Goal: Information Seeking & Learning: Check status

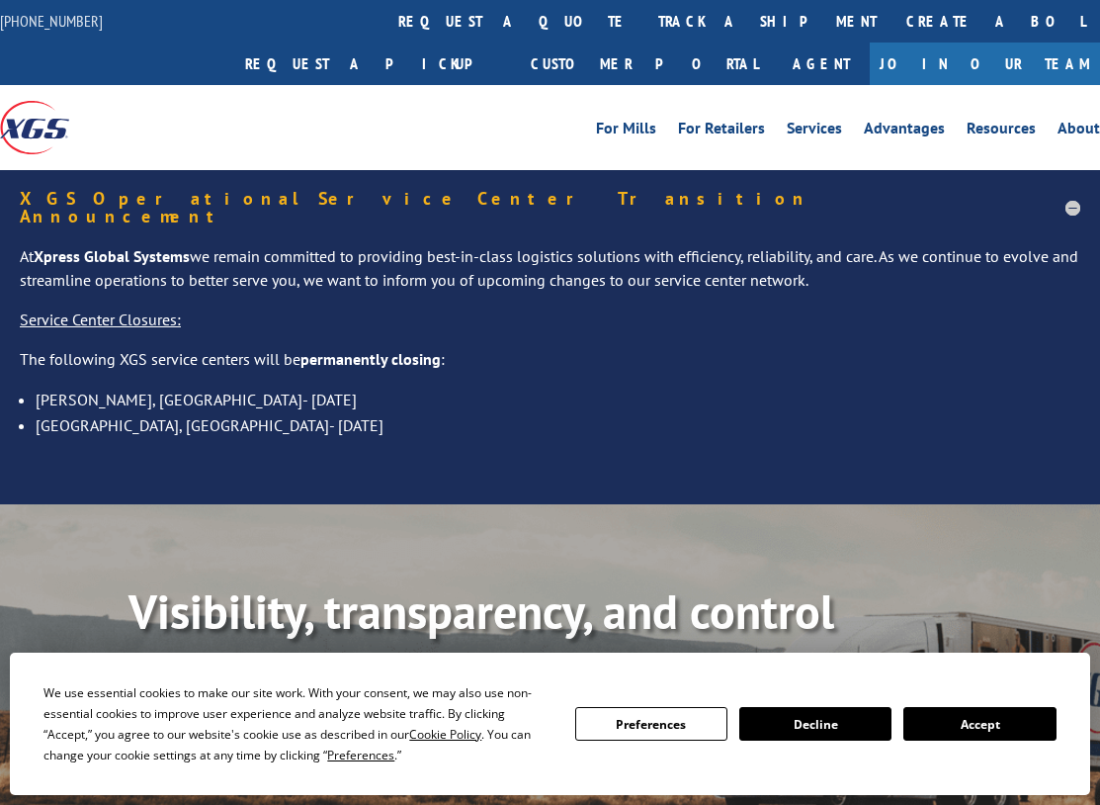
click at [1037, 712] on button "Accept" at bounding box center [980, 724] width 152 height 34
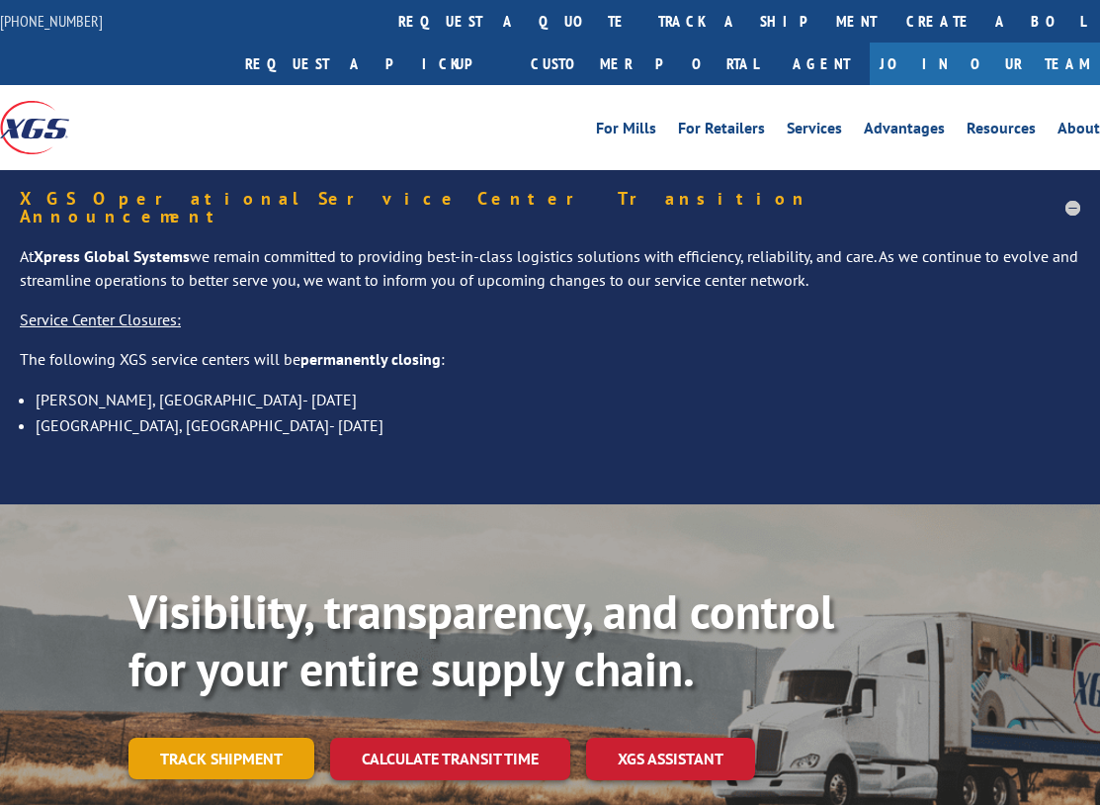
click at [152, 738] on link "Track shipment" at bounding box center [222, 759] width 186 height 42
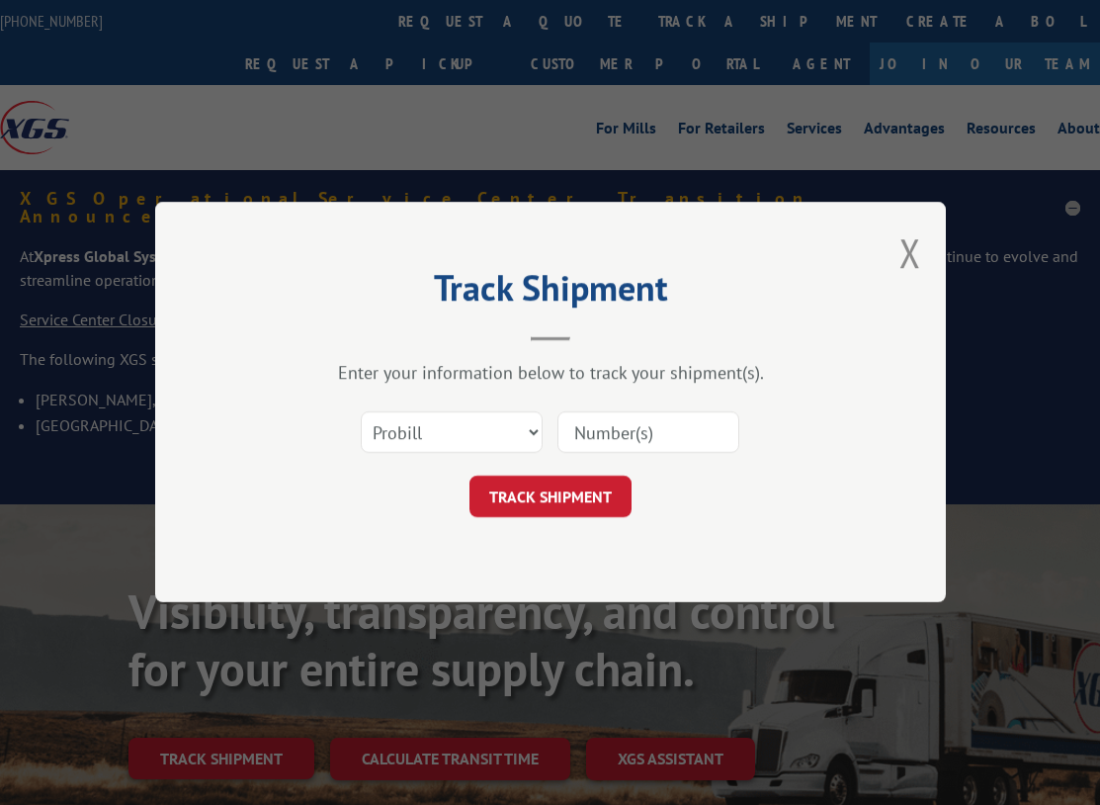
click at [637, 435] on input at bounding box center [649, 433] width 182 height 42
paste input "2811573"
type input "2811573"
click at [590, 479] on button "TRACK SHIPMENT" at bounding box center [551, 498] width 162 height 42
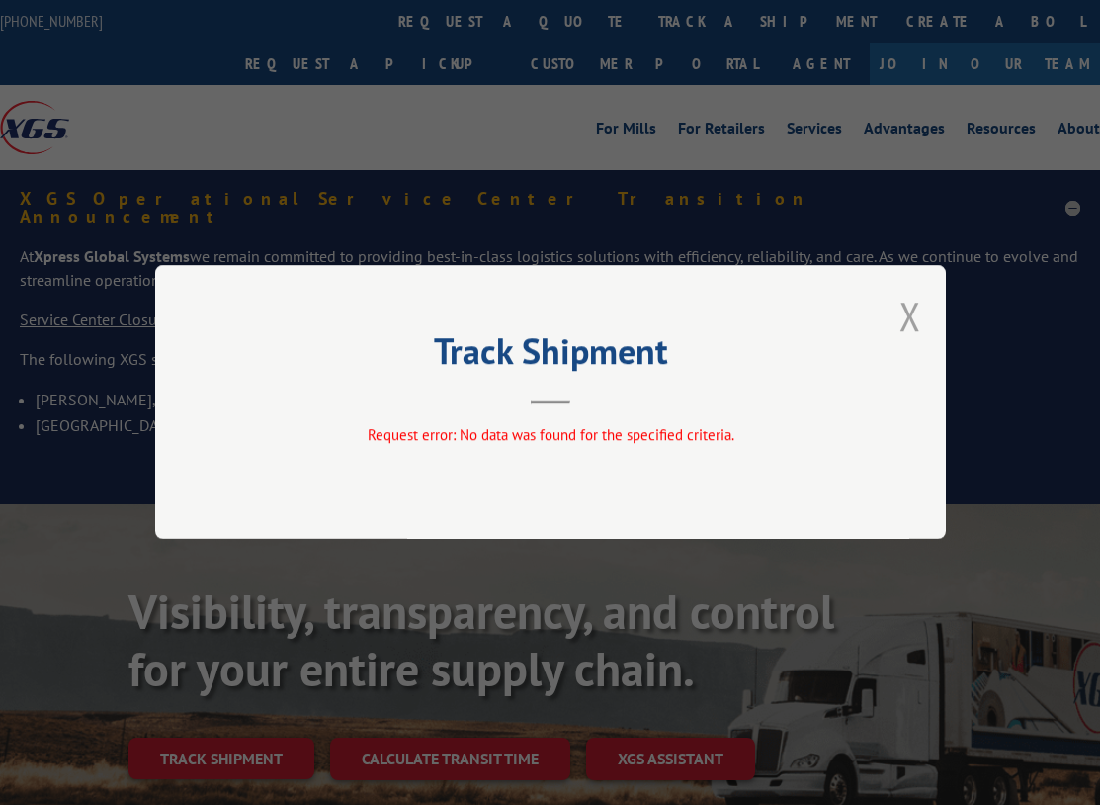
click at [906, 311] on button "Close modal" at bounding box center [911, 316] width 22 height 52
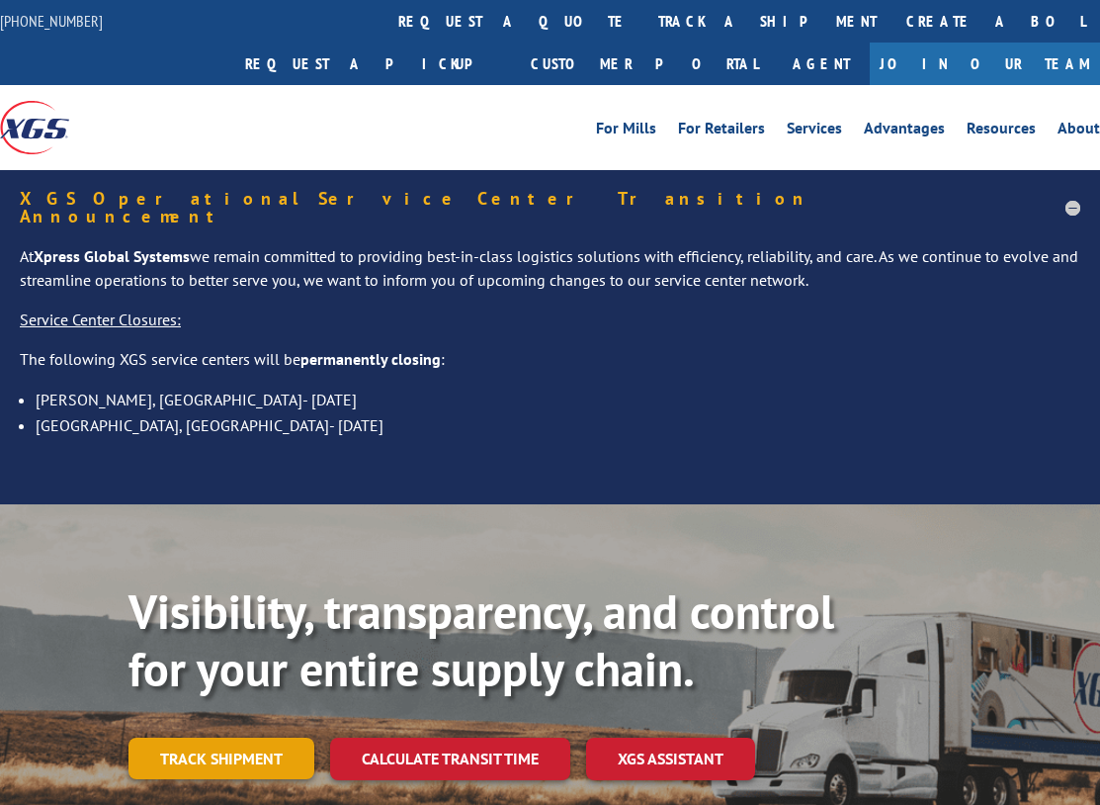
click at [229, 738] on link "Track shipment" at bounding box center [222, 759] width 186 height 42
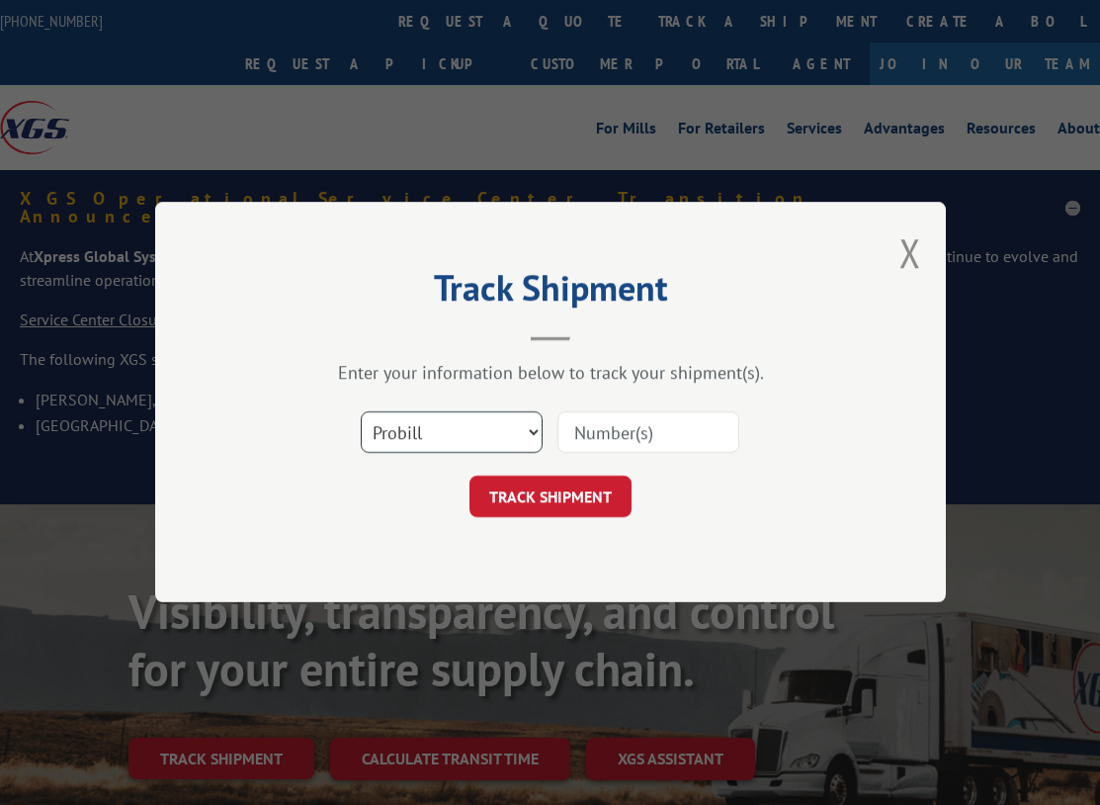
click at [387, 427] on select "Select category... Probill BOL PO" at bounding box center [452, 433] width 182 height 42
select select "po"
click at [361, 412] on select "Select category... Probill BOL PO" at bounding box center [452, 433] width 182 height 42
click at [586, 442] on input at bounding box center [649, 433] width 182 height 42
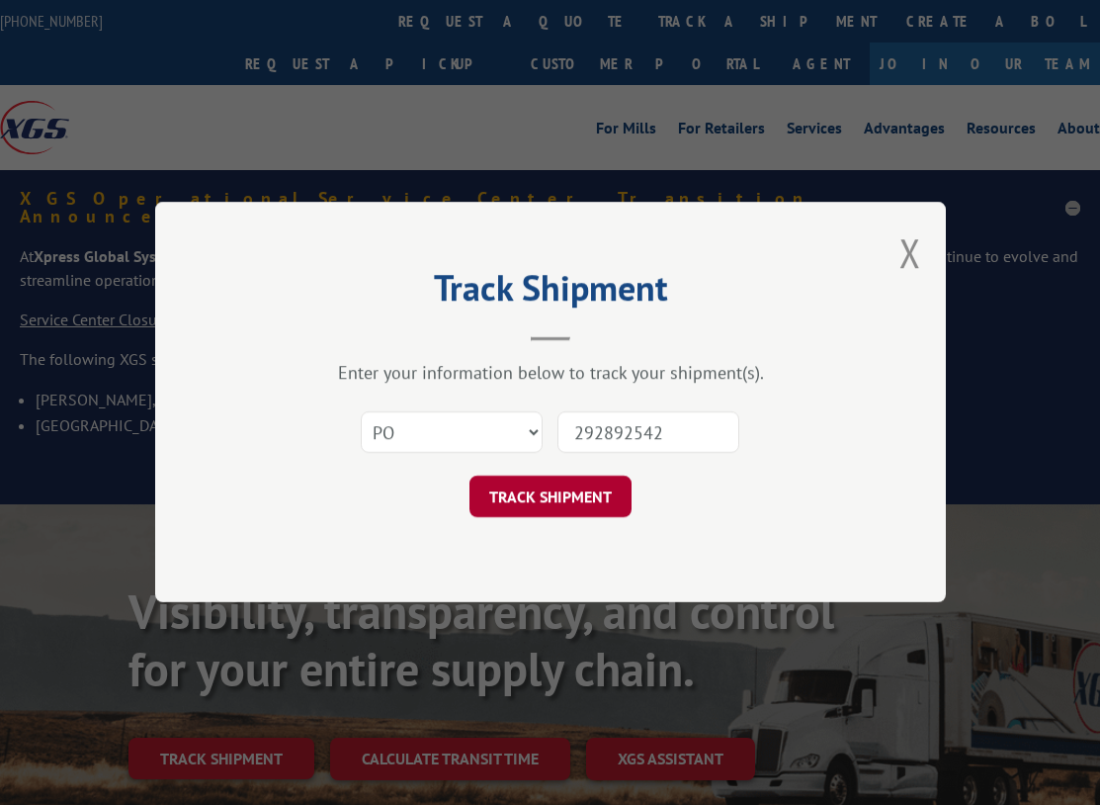
type input "292892542"
click at [588, 505] on button "TRACK SHIPMENT" at bounding box center [551, 498] width 162 height 42
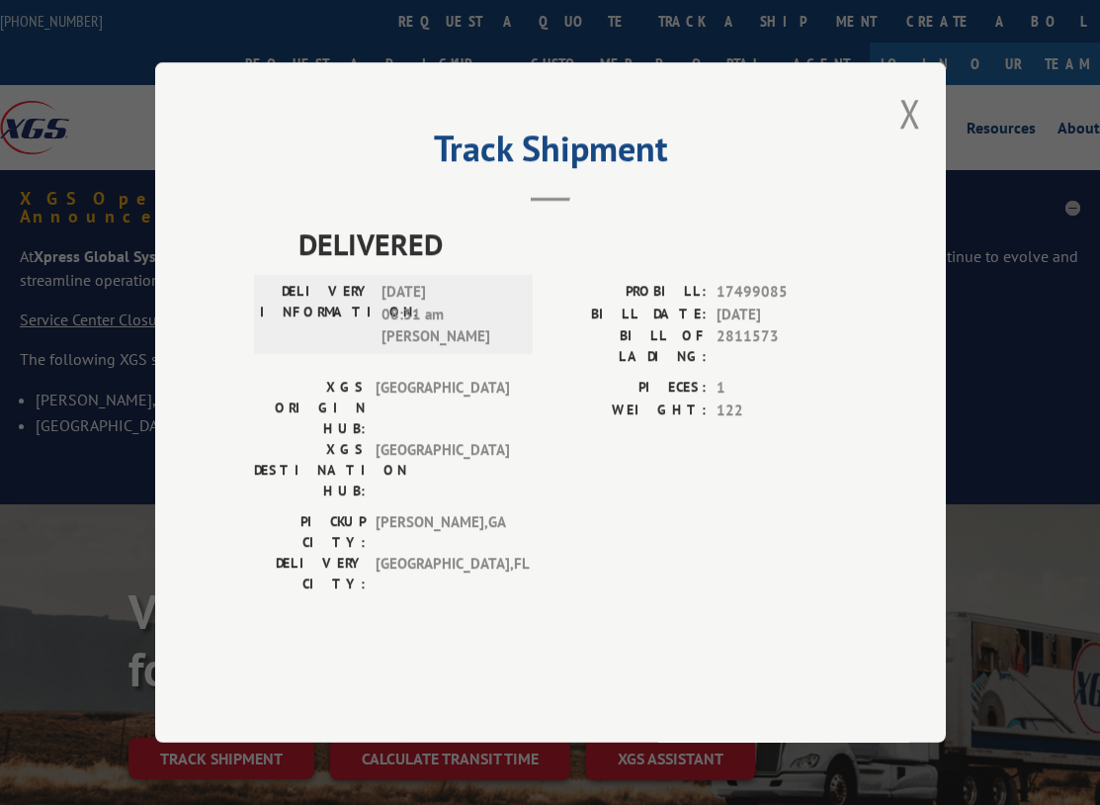
drag, startPoint x: 588, startPoint y: 506, endPoint x: 605, endPoint y: 555, distance: 51.3
click at [607, 553] on div "DELIVERED DELIVERY INFORMATION: [DATE] 08:31 am [PERSON_NAME]: 17499085 BILL DA…" at bounding box center [550, 439] width 593 height 436
